Goal: Task Accomplishment & Management: Complete application form

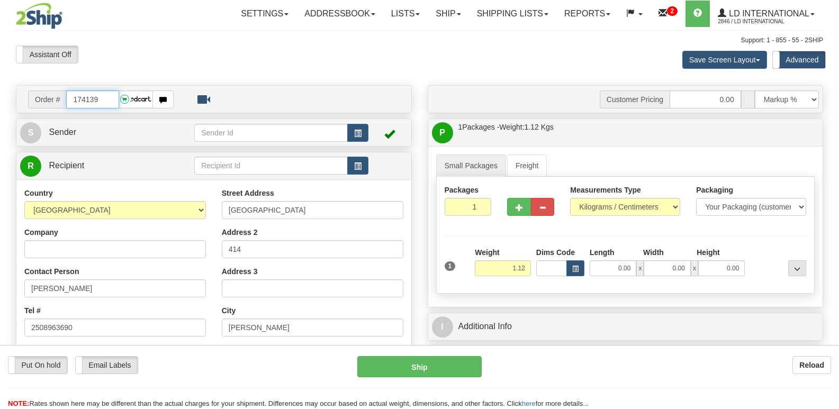
click at [107, 98] on input "174139" at bounding box center [92, 99] width 52 height 18
click at [108, 98] on input "174139" at bounding box center [92, 99] width 52 height 18
type input "174135"
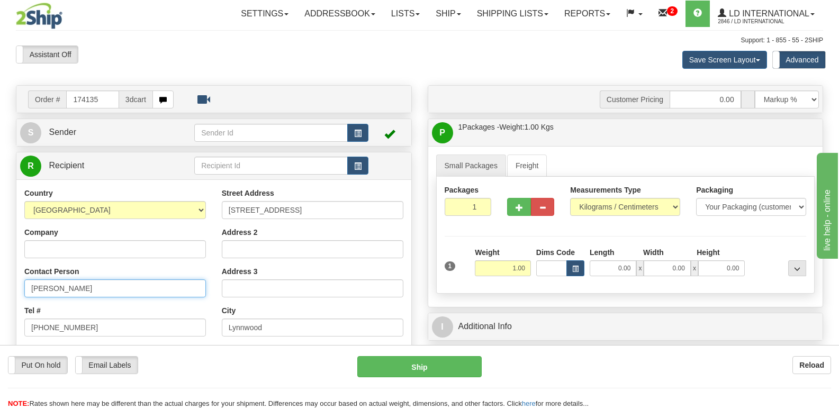
click at [118, 292] on input "Olena Younas" at bounding box center [115, 288] width 182 height 18
click at [117, 289] on input "Olena Younas" at bounding box center [115, 288] width 182 height 18
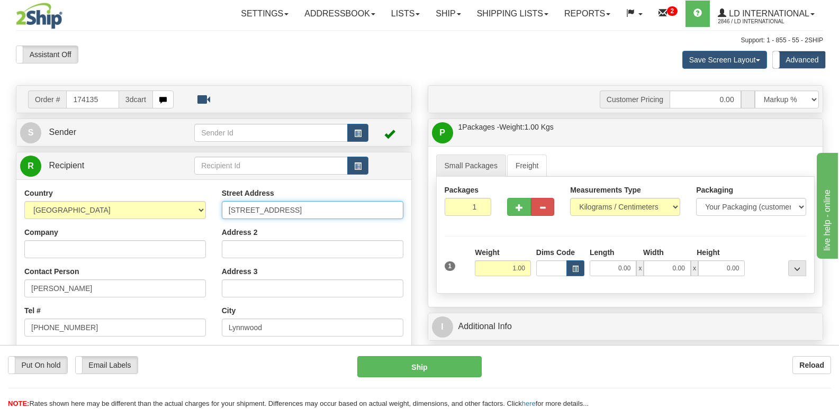
click at [358, 214] on input "15001 35th Ave W Apt 30-202" at bounding box center [313, 210] width 182 height 18
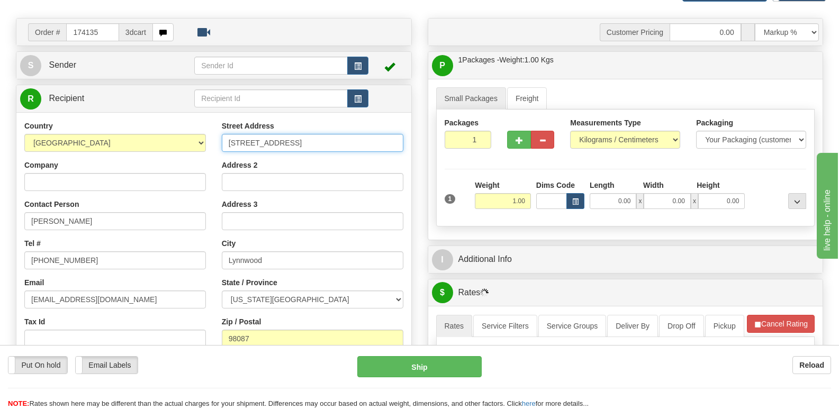
scroll to position [106, 0]
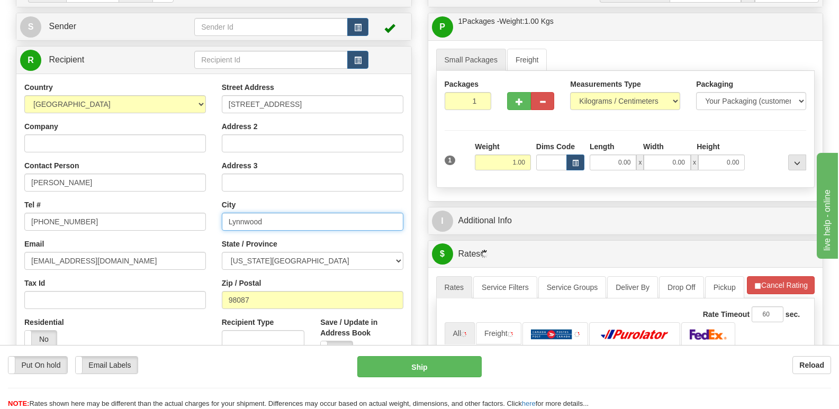
click at [288, 223] on input "Lynnwood" at bounding box center [313, 222] width 182 height 18
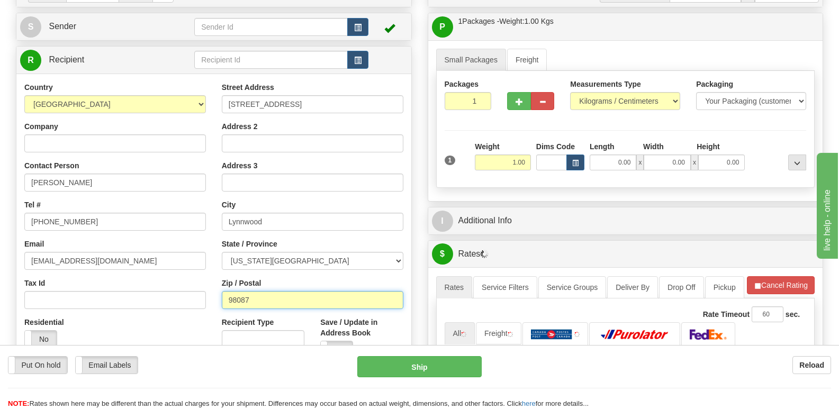
click at [325, 306] on input "98087" at bounding box center [313, 300] width 182 height 18
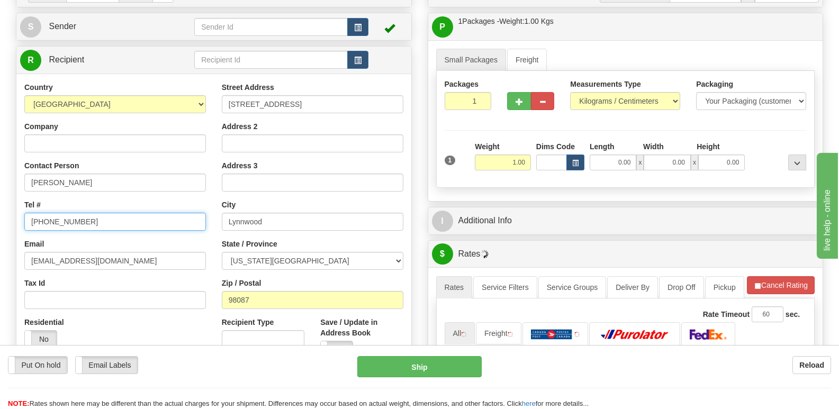
click at [139, 227] on input "206-539-7330" at bounding box center [115, 222] width 182 height 18
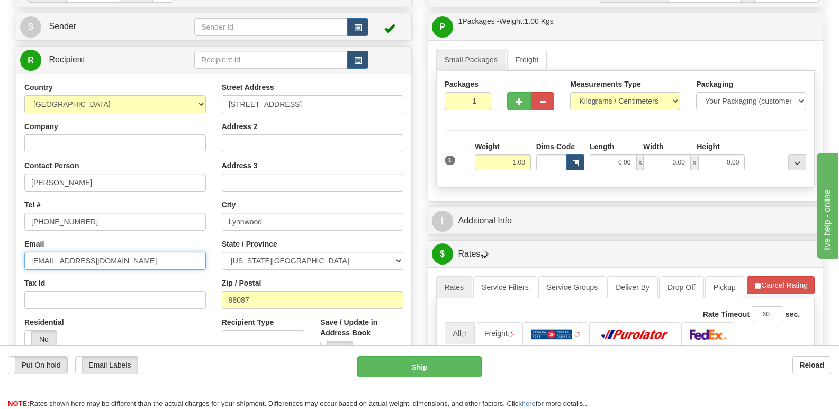
click at [177, 256] on input "elenayounas@gmail.com" at bounding box center [115, 261] width 182 height 18
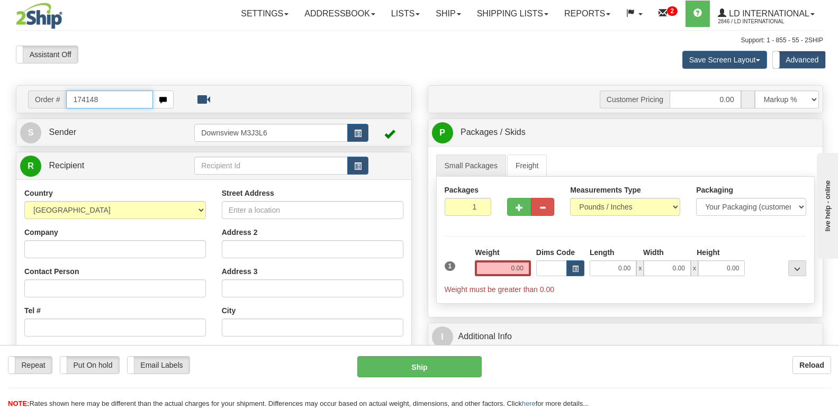
type input "174148"
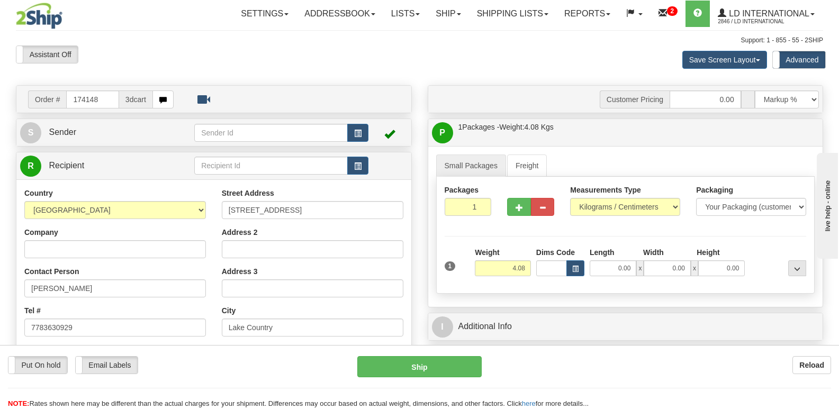
click at [175, 273] on div "Contact Person Colin Brown" at bounding box center [115, 281] width 182 height 31
click at [175, 283] on input "Colin Brown" at bounding box center [115, 288] width 182 height 18
drag, startPoint x: 299, startPoint y: 223, endPoint x: 304, endPoint y: 209, distance: 15.1
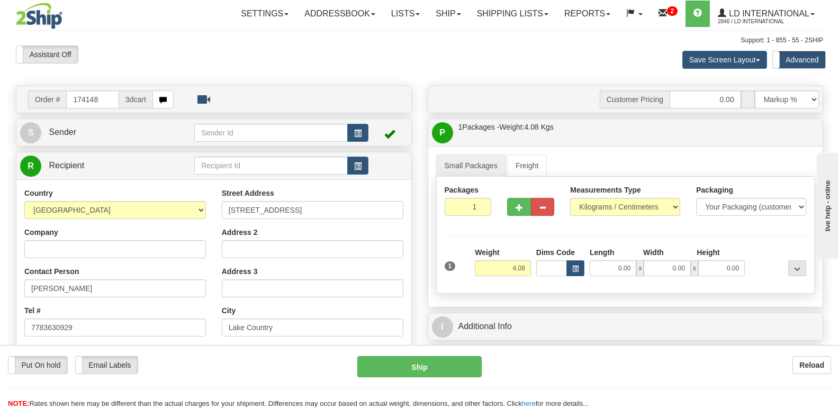
click at [300, 223] on div "Street Address 10220 Okanagan Centre Rd W Address 2 Address 3 City Lake Country…" at bounding box center [312, 330] width 197 height 285
click at [304, 209] on input "10220 Okanagan Centre Rd W" at bounding box center [313, 210] width 182 height 18
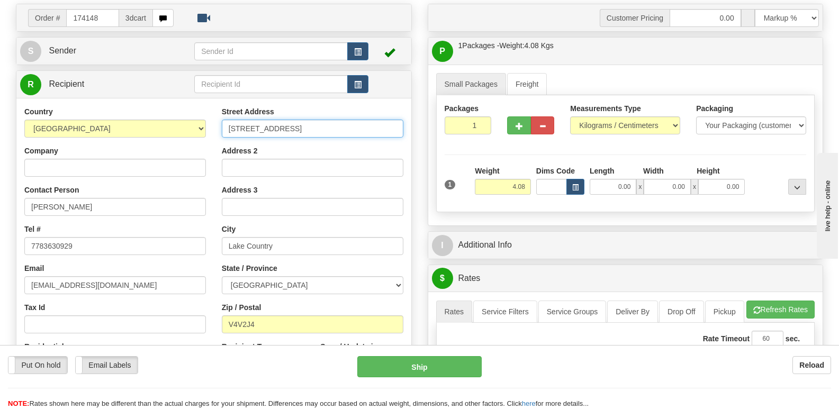
scroll to position [106, 0]
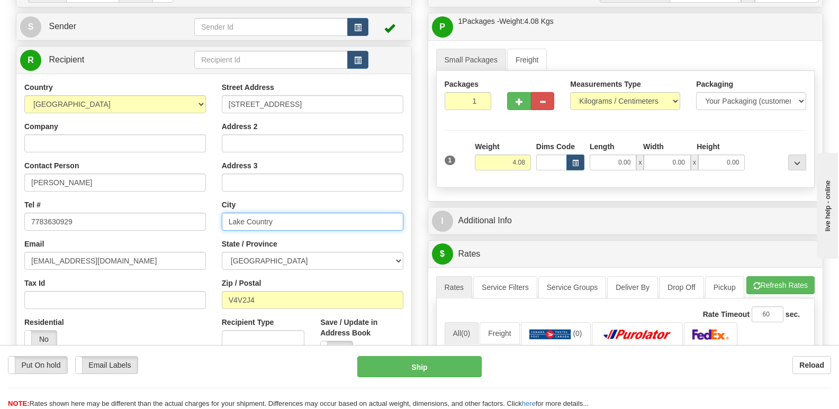
click at [310, 219] on input "Lake Country" at bounding box center [313, 222] width 182 height 18
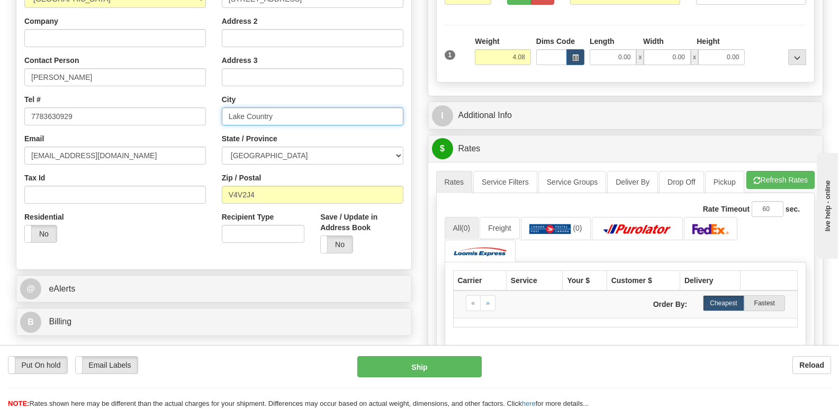
scroll to position [212, 0]
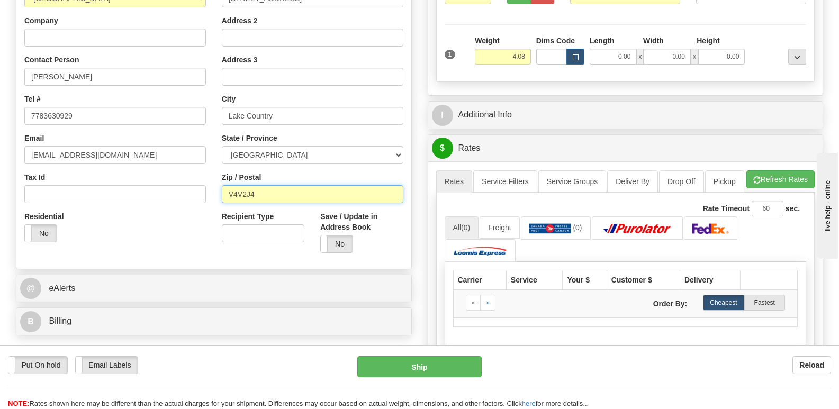
click at [295, 198] on input "V4V2J4" at bounding box center [313, 194] width 182 height 18
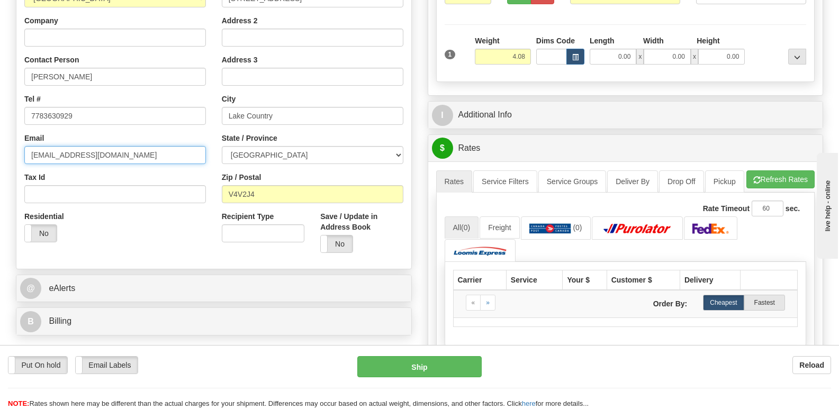
click at [179, 151] on input "crbrown23@gmail.com" at bounding box center [115, 155] width 182 height 18
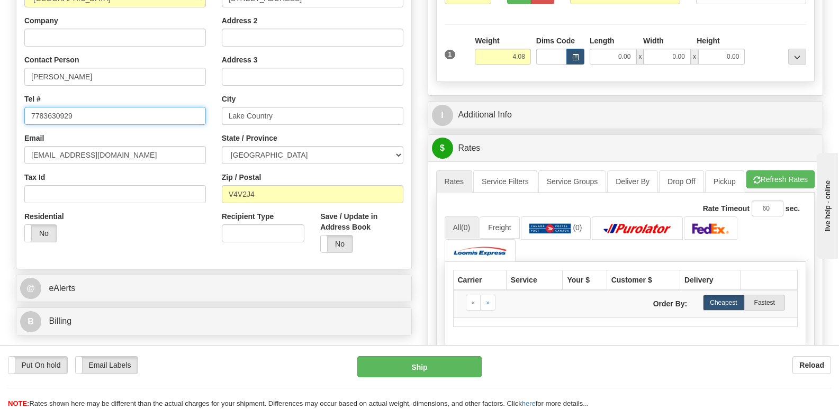
click at [104, 107] on input "7783630929" at bounding box center [115, 116] width 182 height 18
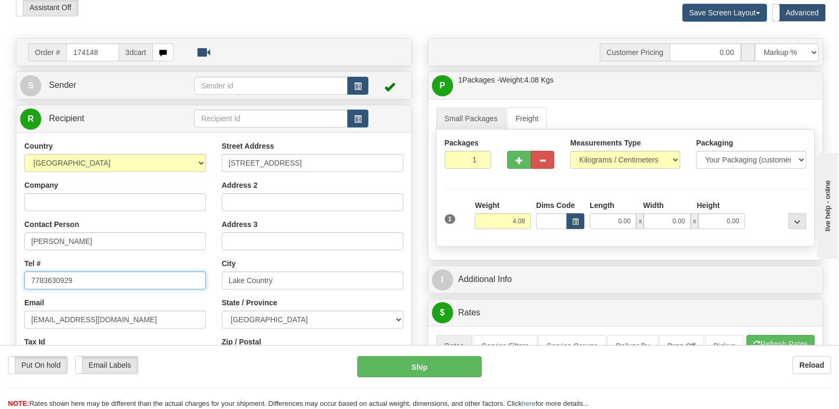
scroll to position [0, 0]
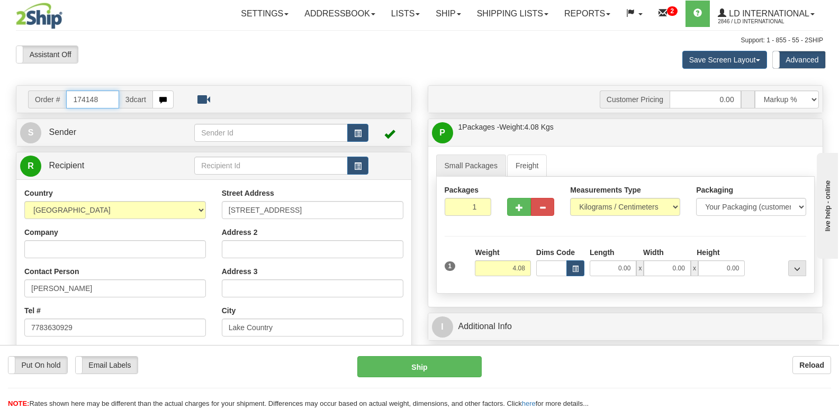
click at [105, 96] on input "174148" at bounding box center [92, 99] width 52 height 18
type input "174153"
click at [98, 289] on input "Kevin Lépine" at bounding box center [115, 288] width 182 height 18
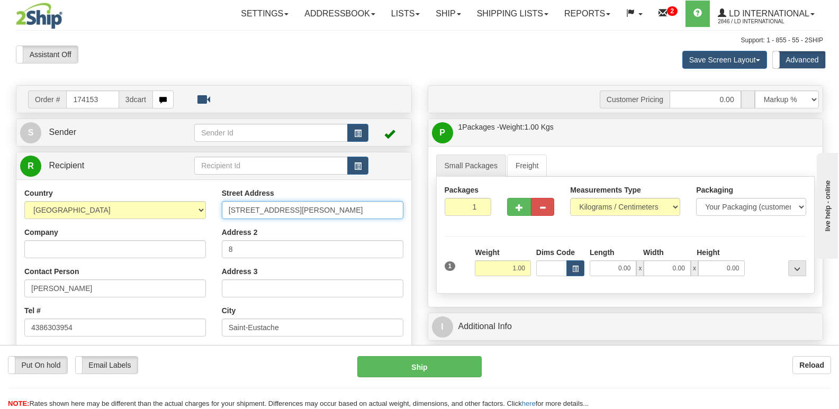
click at [316, 210] on input "184 rue Rochon" at bounding box center [313, 210] width 182 height 18
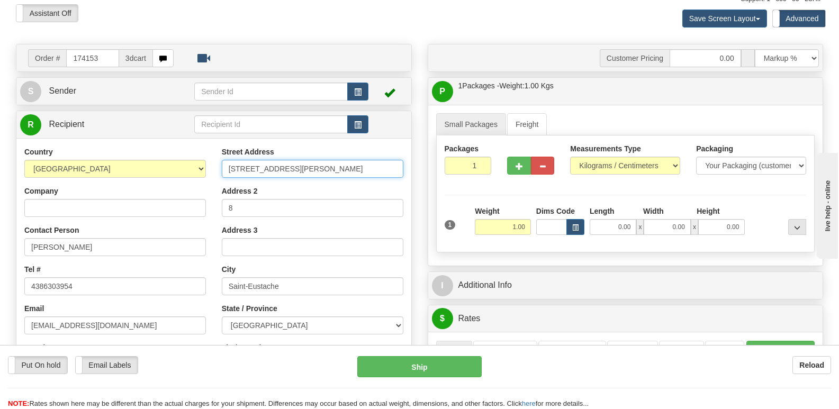
scroll to position [106, 0]
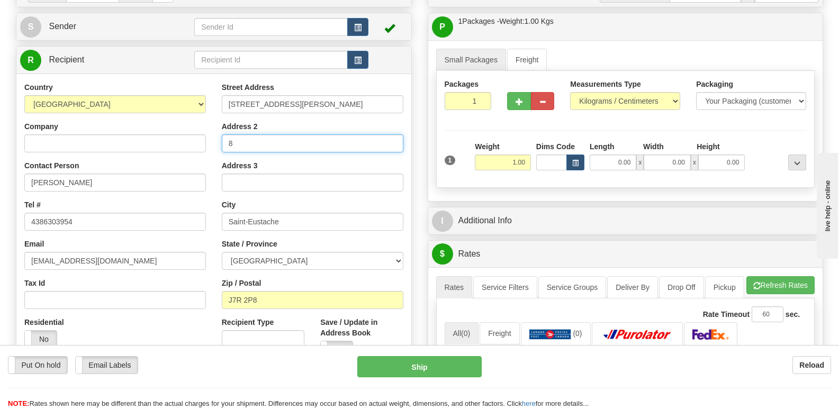
click at [309, 151] on input "8" at bounding box center [313, 143] width 182 height 18
click at [308, 149] on input "8" at bounding box center [313, 143] width 182 height 18
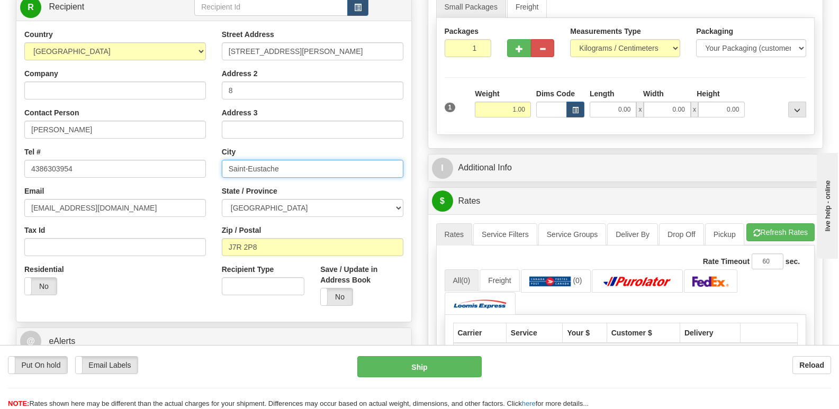
click at [303, 169] on input "Saint-Eustache" at bounding box center [313, 169] width 182 height 18
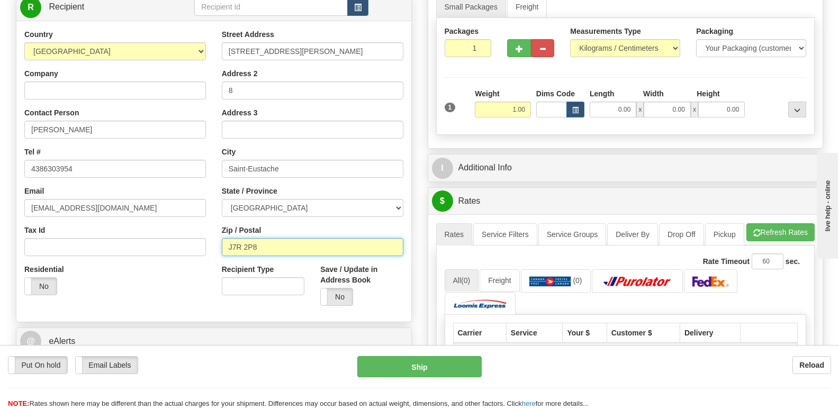
click at [264, 251] on input "J7R 2P8" at bounding box center [313, 247] width 182 height 18
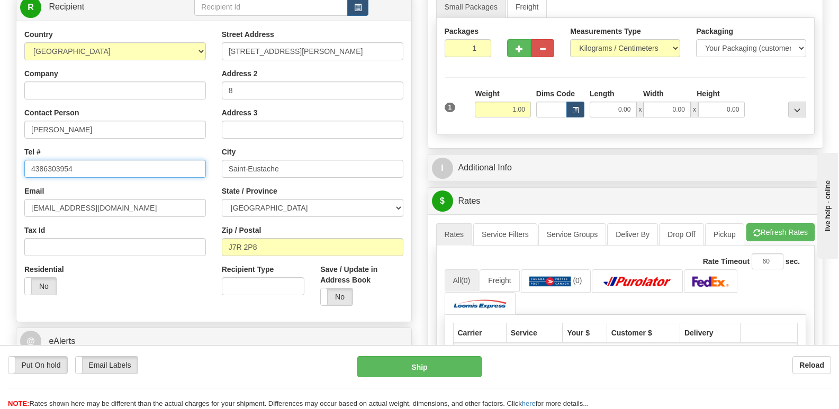
click at [170, 174] on input "4386303954" at bounding box center [115, 169] width 182 height 18
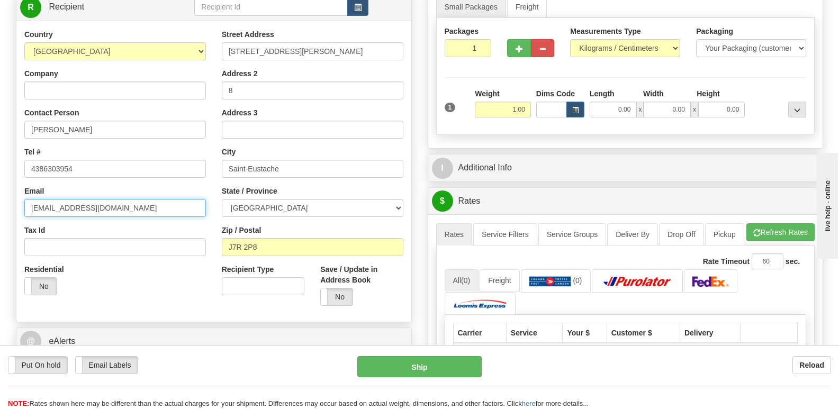
click at [138, 204] on input "karziel@gmail.com" at bounding box center [115, 208] width 182 height 18
